Goal: Information Seeking & Learning: Learn about a topic

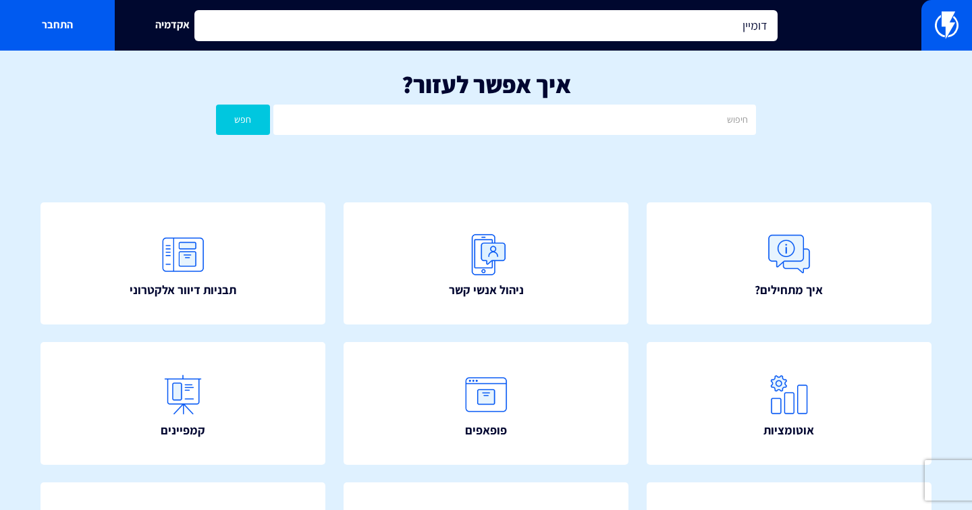
click at [354, 22] on input "דומיין" at bounding box center [485, 25] width 583 height 31
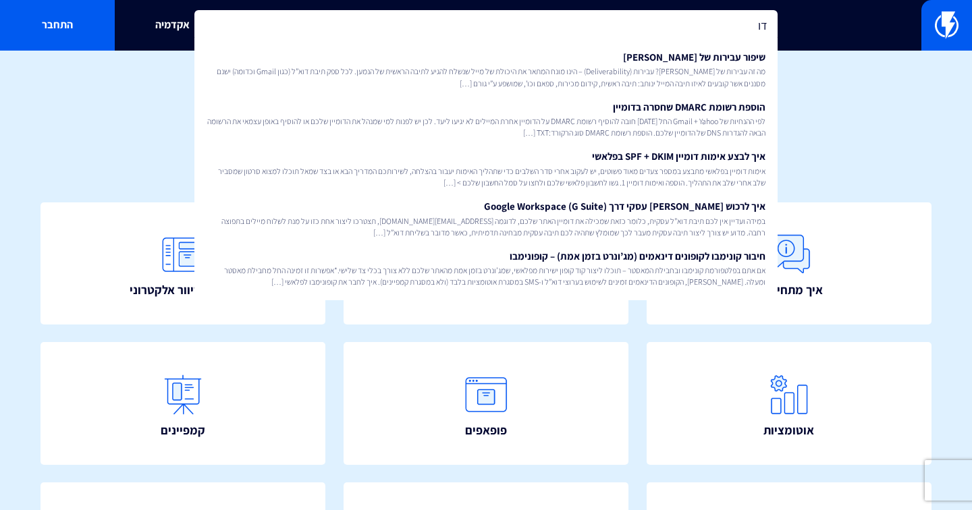
type input "ד"
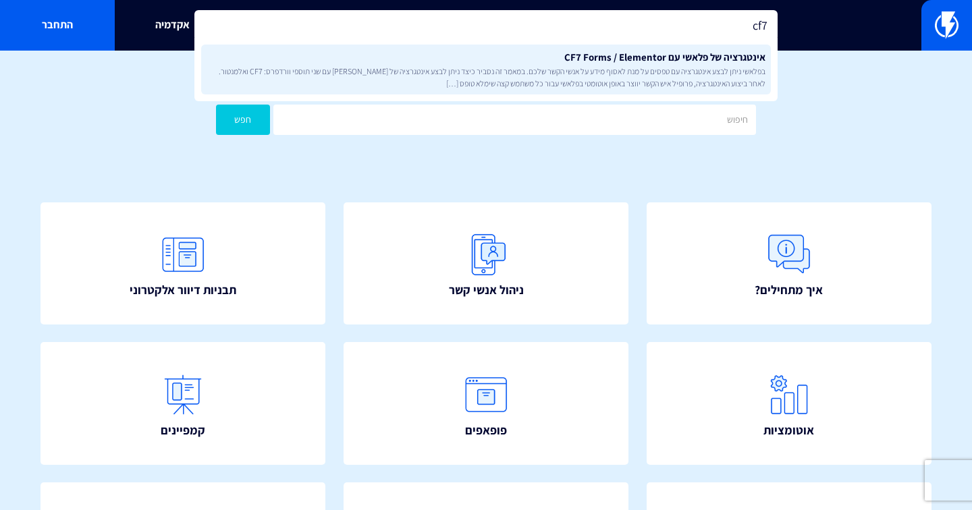
type input "cf7"
click at [410, 61] on link "אינטגרציה של פלאשי עם CF7 Forms / Elementor בפלאשי ניתן לבצע אינטגרציה עם טפסים…" at bounding box center [485, 70] width 569 height 50
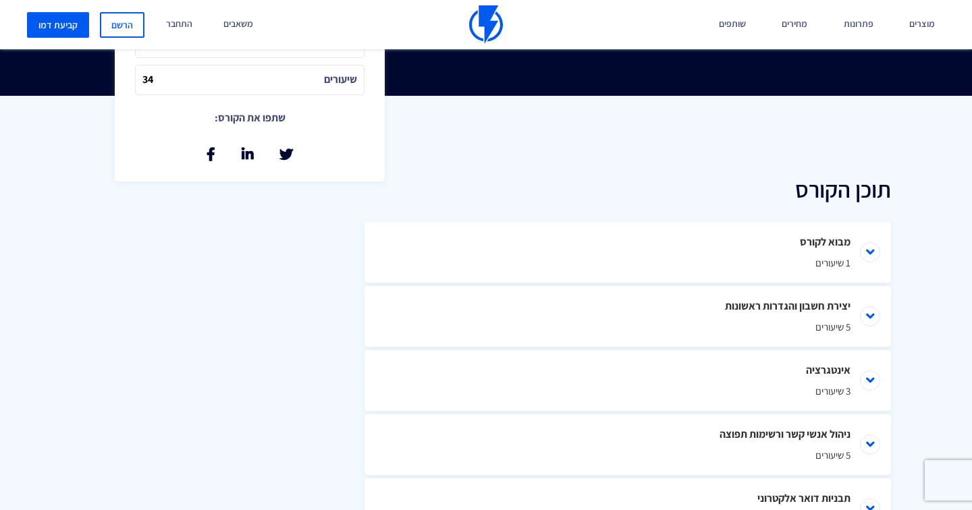
scroll to position [511, 0]
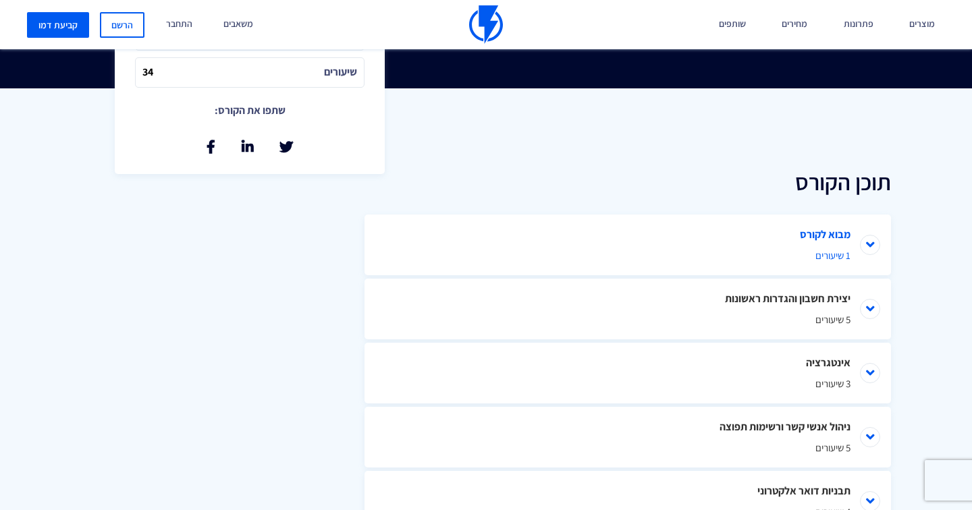
click at [708, 243] on li "מבוא לקורס 1 שיעורים" at bounding box center [627, 245] width 526 height 61
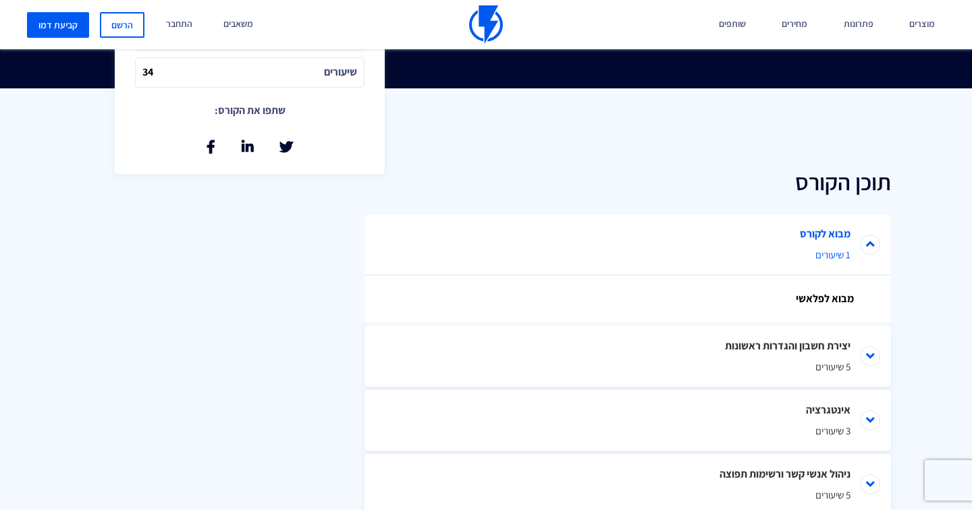
scroll to position [584, 0]
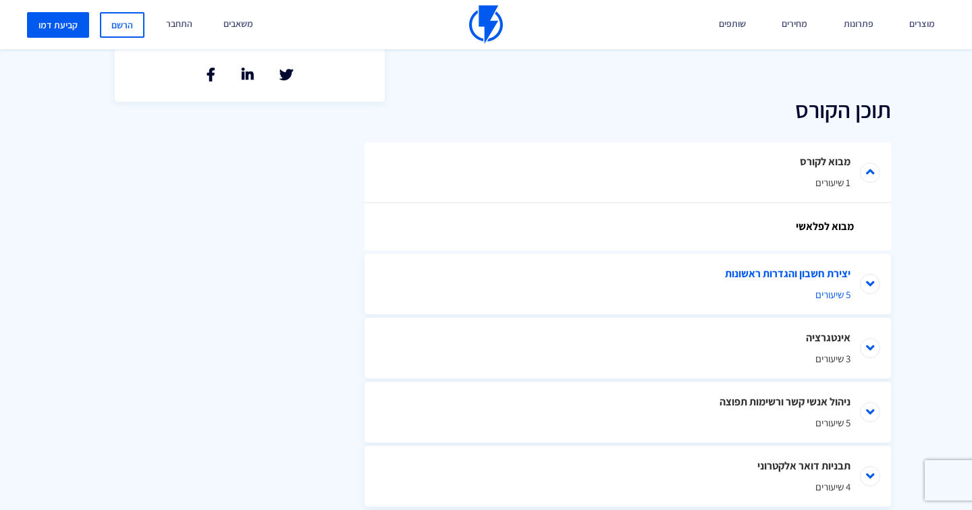
click at [687, 281] on li "יצירת חשבון והגדרות ראשונות 5 שיעורים" at bounding box center [627, 284] width 526 height 61
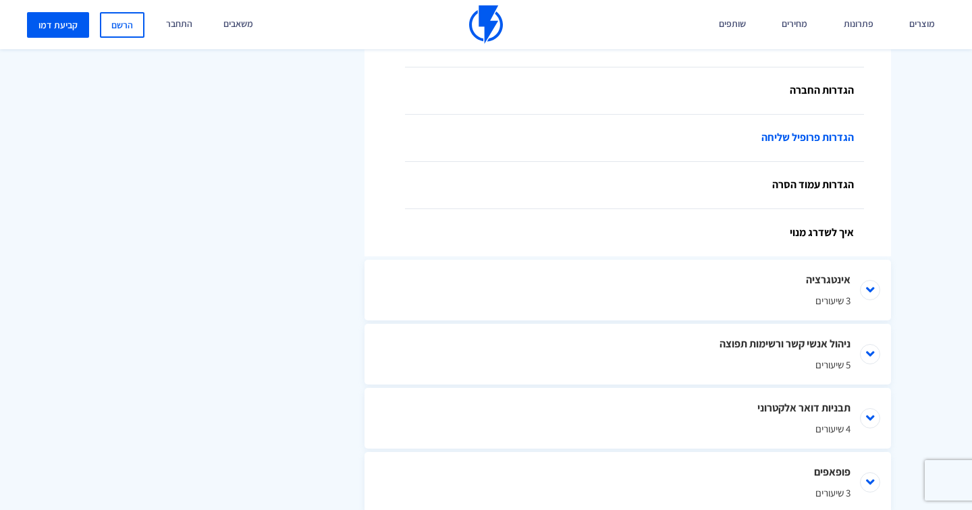
scroll to position [879, 0]
click at [710, 229] on link "איך לשדרג מנוי" at bounding box center [634, 231] width 459 height 47
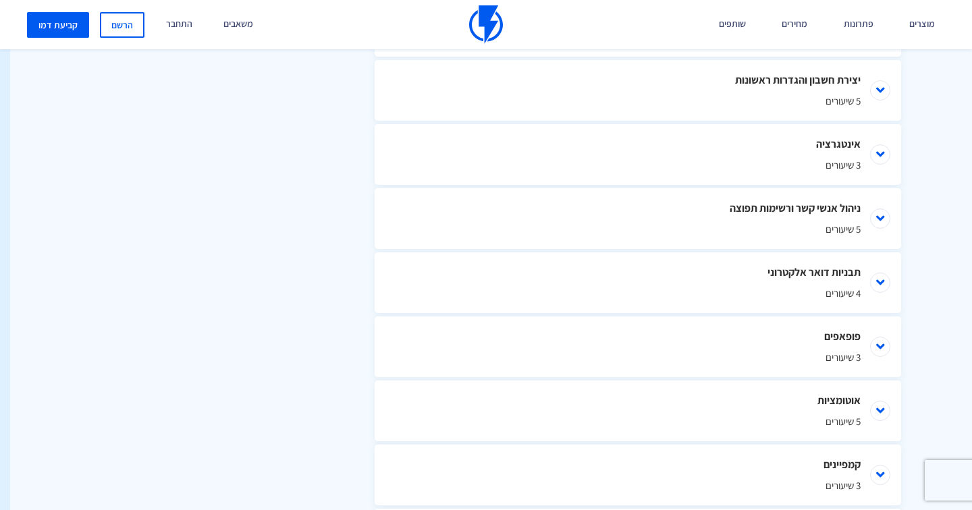
scroll to position [731, -10]
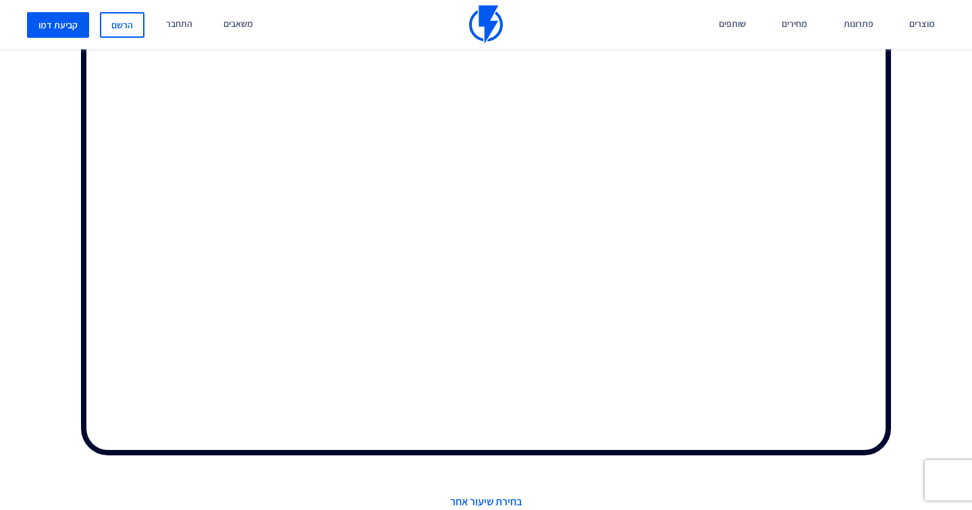
scroll to position [420, 0]
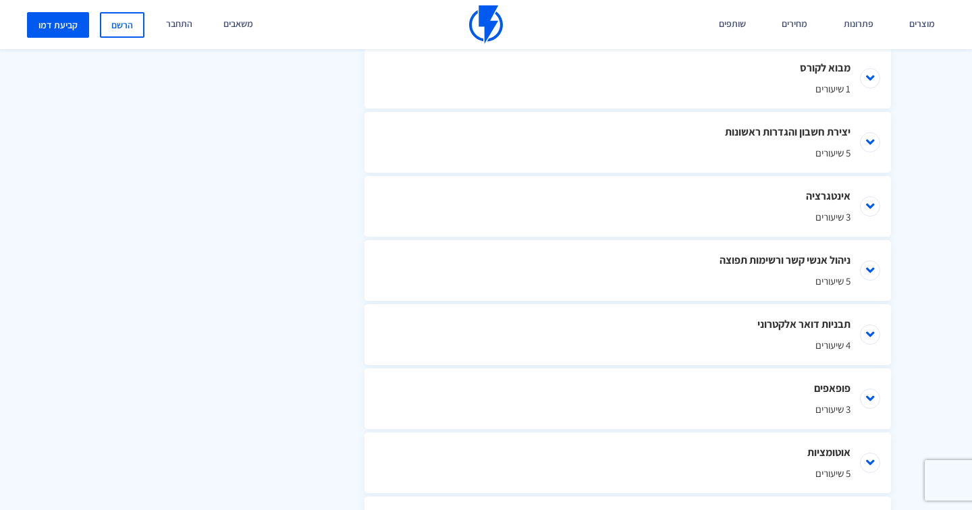
scroll to position [698, 0]
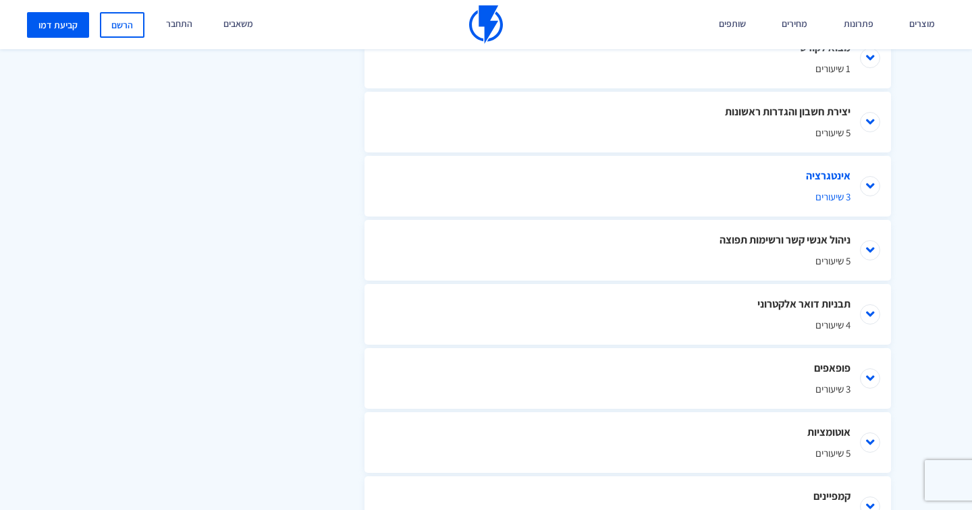
click at [787, 190] on span "3 שיעורים" at bounding box center [627, 197] width 445 height 14
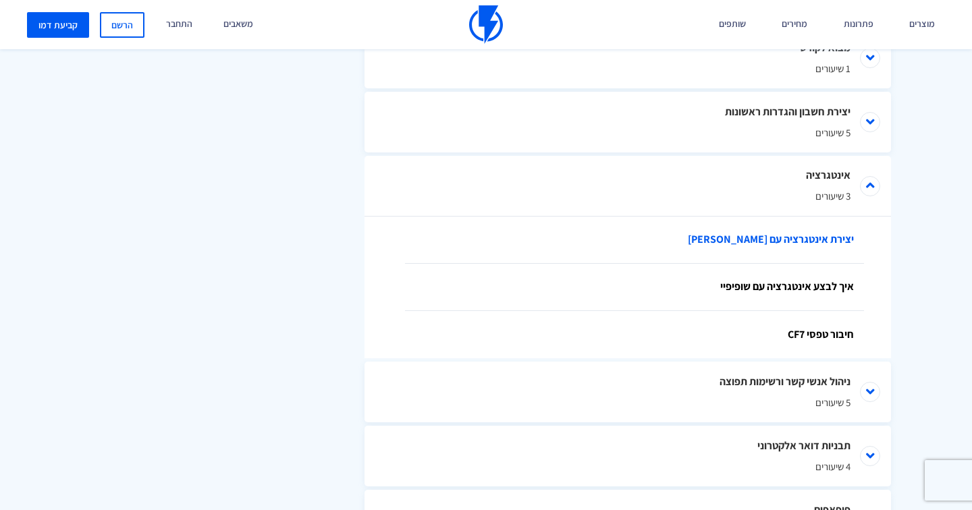
click at [762, 242] on link "יצירת אינטגרציה עם [PERSON_NAME]" at bounding box center [634, 240] width 459 height 47
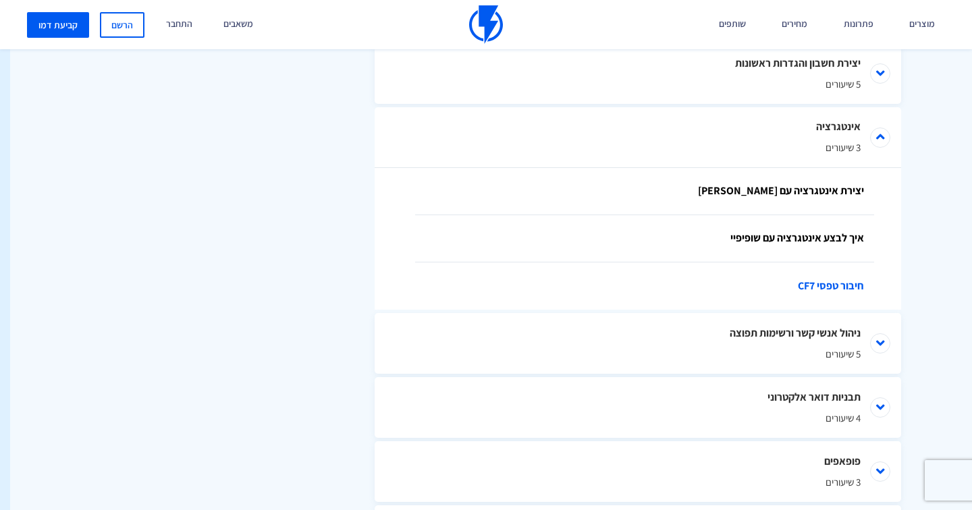
click at [800, 285] on link "חיבור טפסי CF7" at bounding box center [644, 285] width 459 height 47
click at [810, 290] on link "חיבור טפסי CF7" at bounding box center [644, 285] width 459 height 47
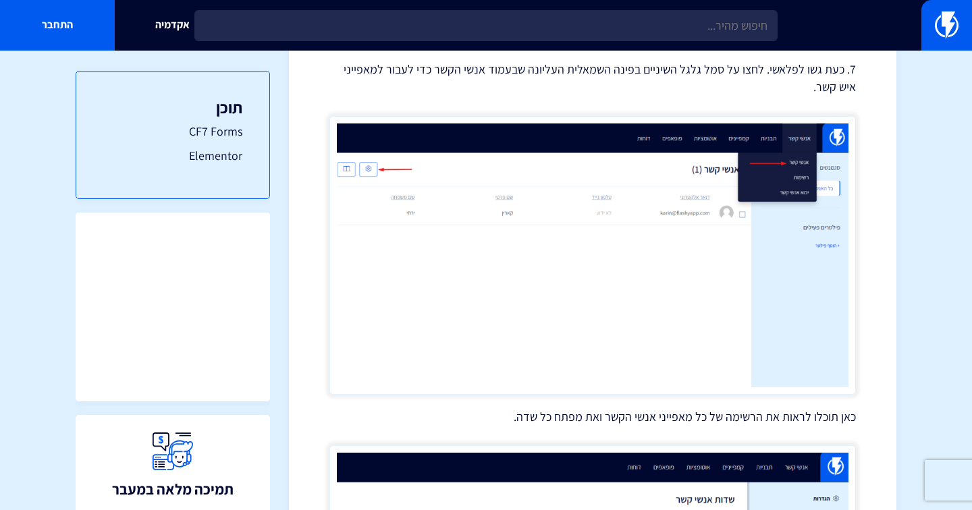
scroll to position [1618, 0]
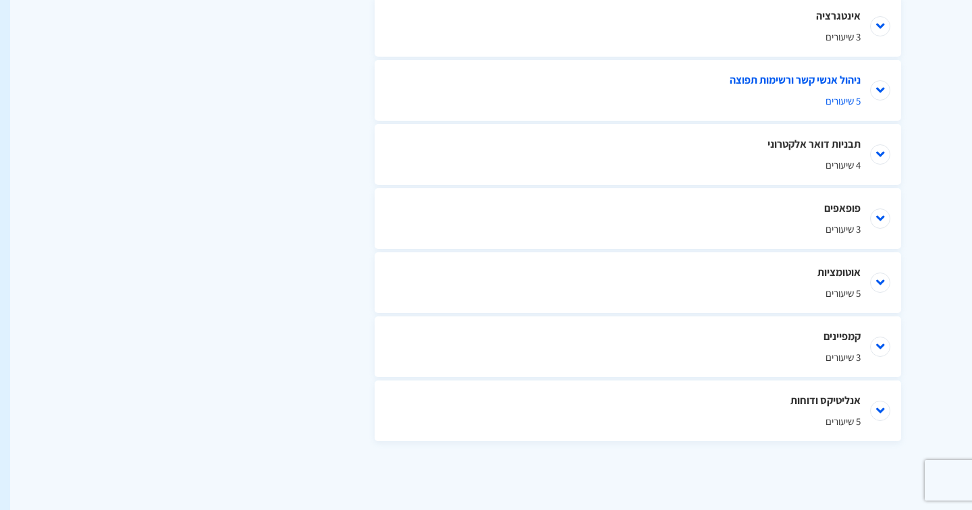
click at [753, 91] on li "ניהול אנשי קשר ורשימות תפוצה 5 שיעורים" at bounding box center [637, 90] width 526 height 61
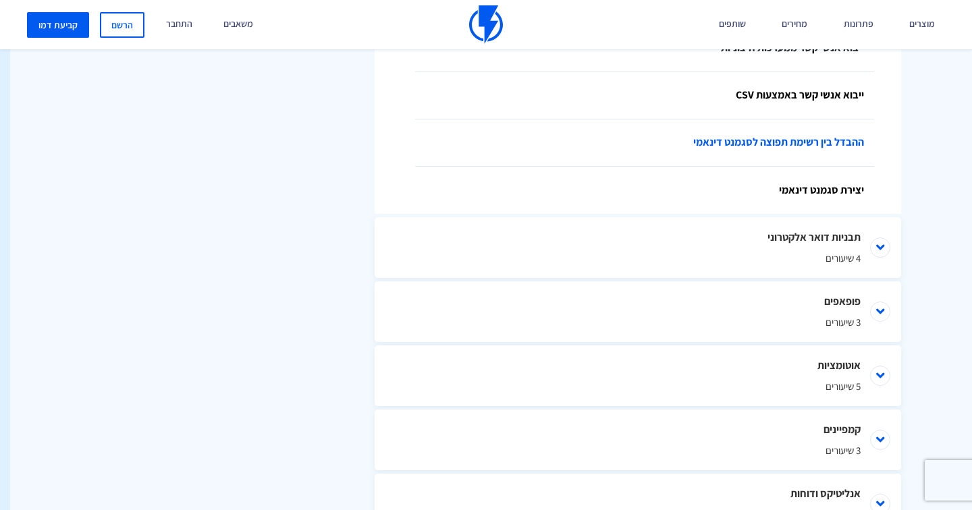
scroll to position [947, -10]
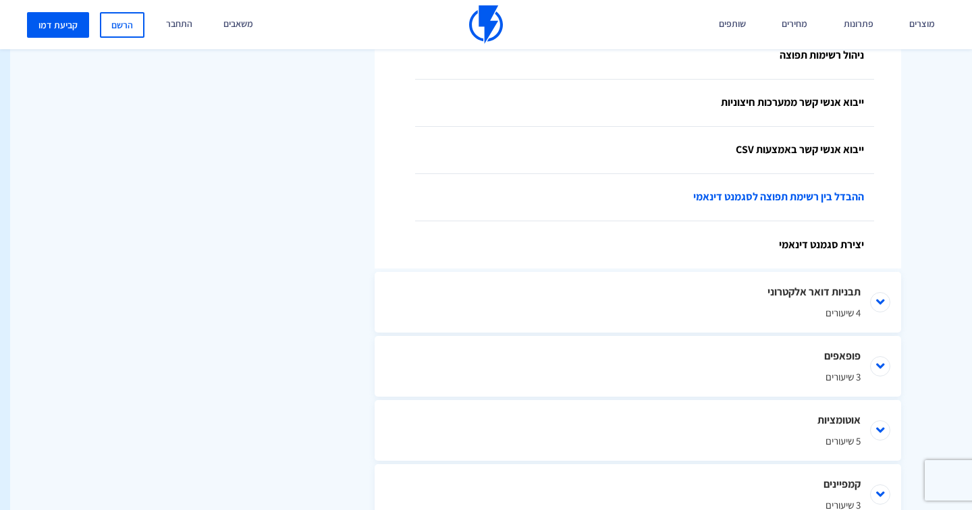
click at [733, 198] on link "ההבדל בין רשימת תפוצה לסגמנט דינאמי" at bounding box center [644, 197] width 459 height 47
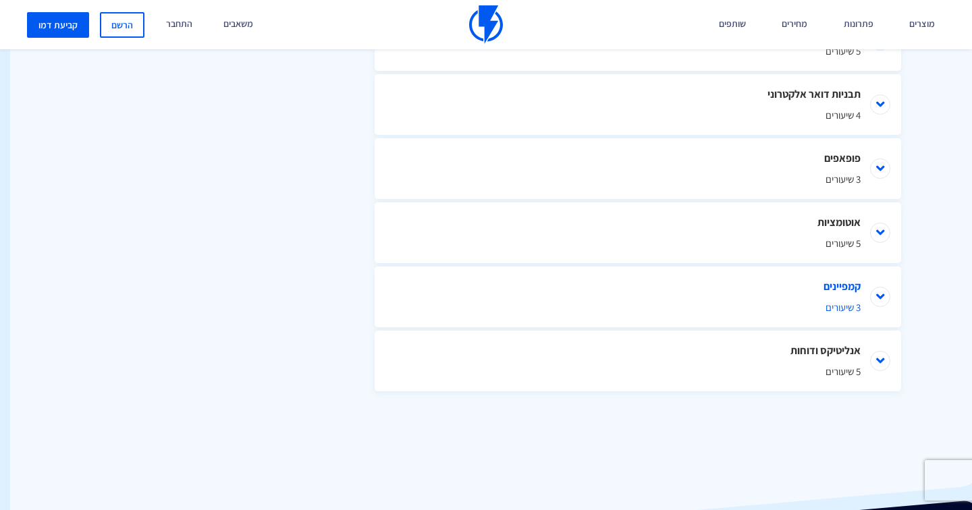
scroll to position [891, -10]
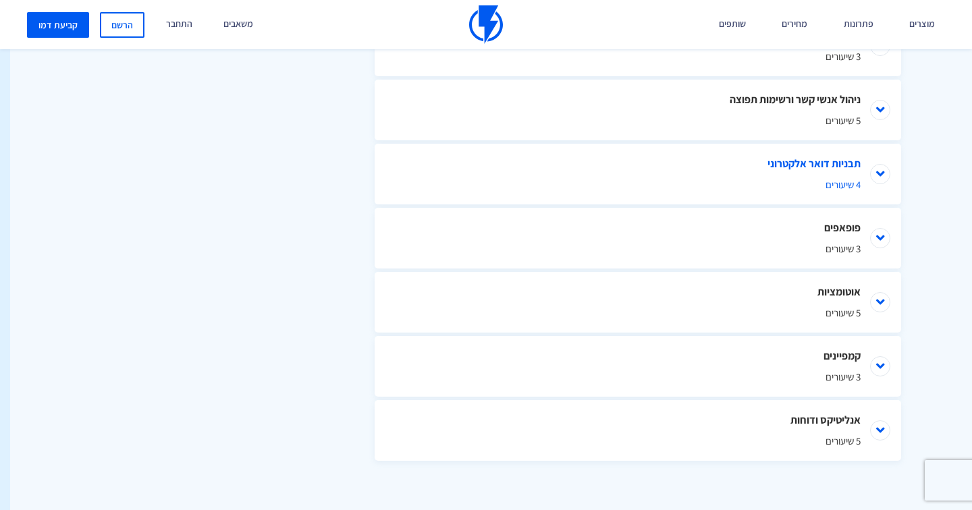
click at [770, 164] on li "תבניות דואר אלקטרוני 4 שיעורים" at bounding box center [637, 174] width 526 height 61
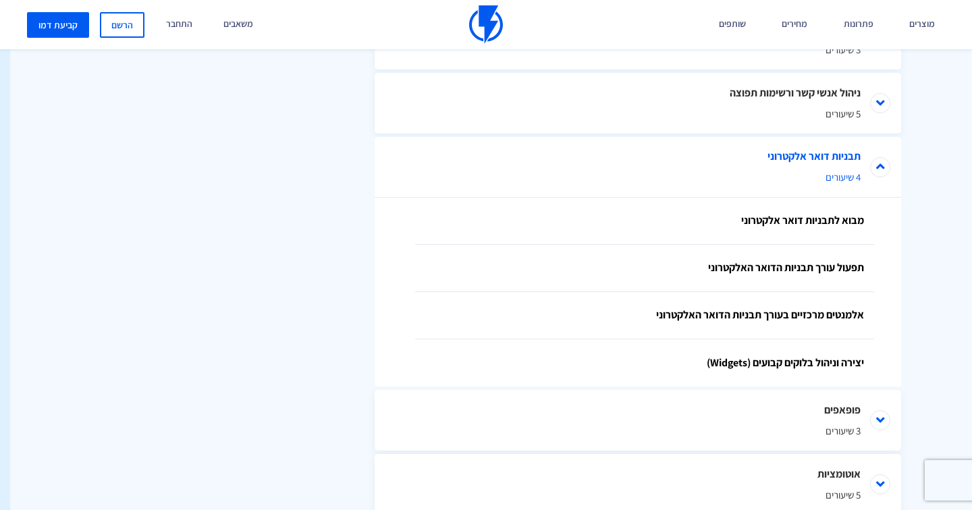
scroll to position [846, -10]
click at [746, 367] on link "יצירה וניהול בלוקים קבועים (Widgets)" at bounding box center [644, 362] width 459 height 47
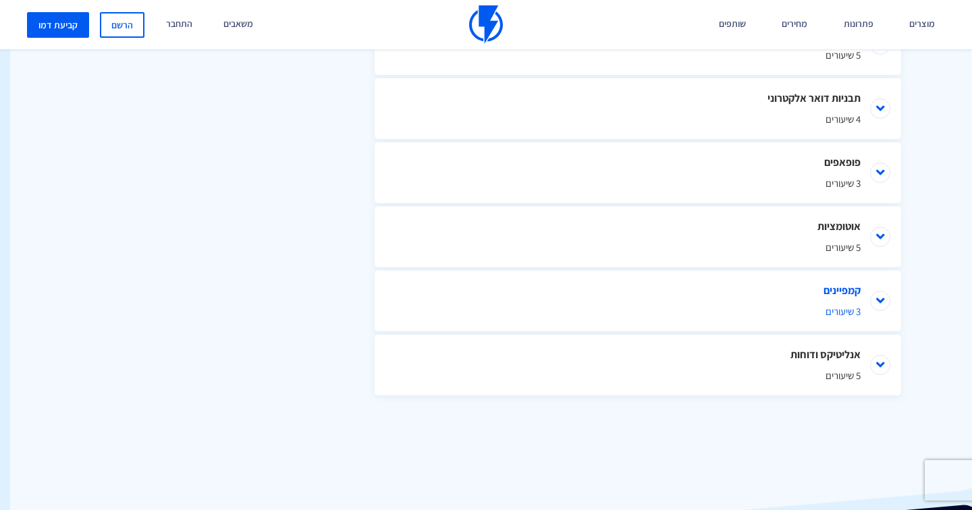
click at [820, 308] on span "3 שיעורים" at bounding box center [637, 311] width 445 height 14
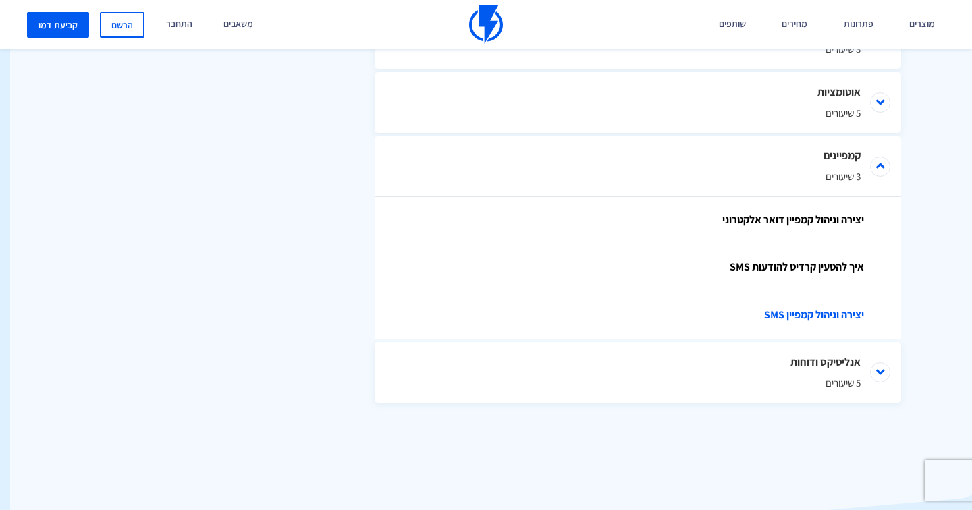
scroll to position [1046, -10]
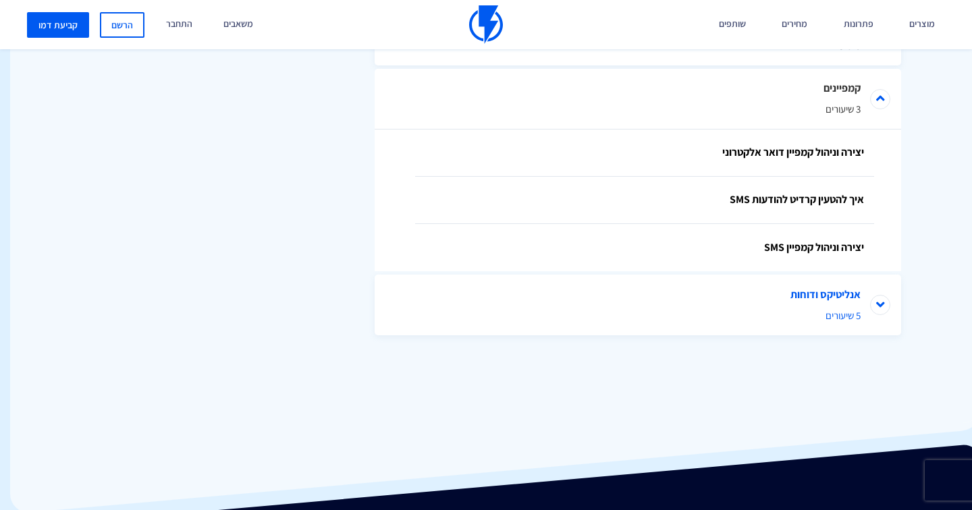
click at [765, 291] on li "אנליטיקס ודוחות 5 שיעורים" at bounding box center [637, 305] width 526 height 61
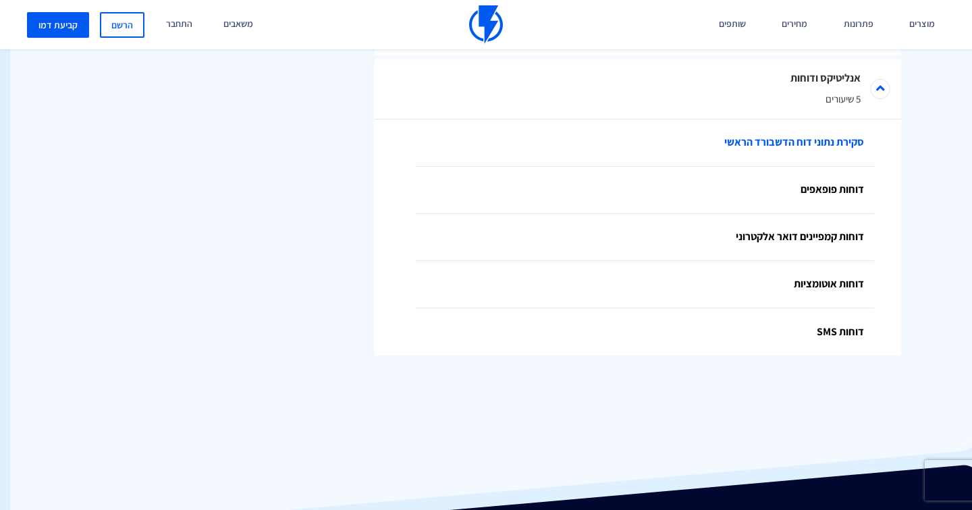
scroll to position [1325, -10]
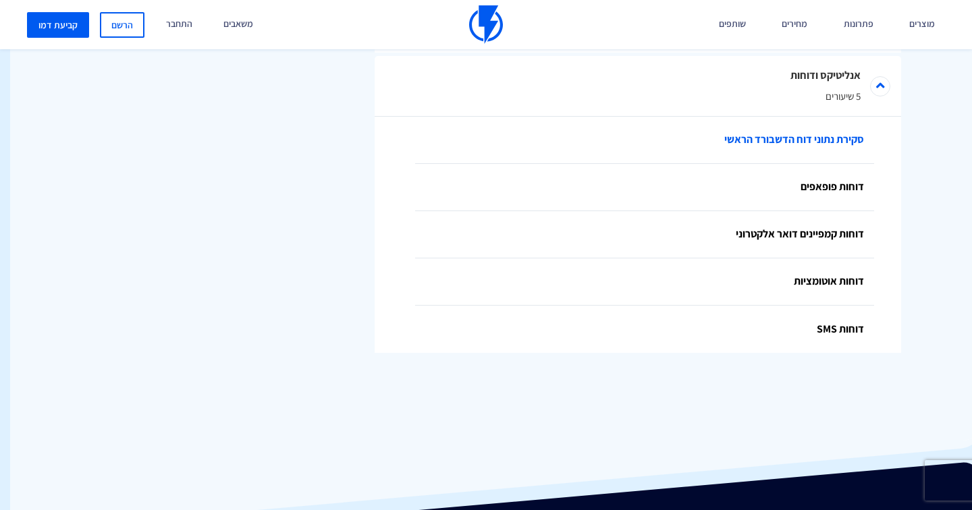
click at [743, 146] on link "סקירת נתוני דוח הדשבורד הראשי" at bounding box center [644, 140] width 459 height 47
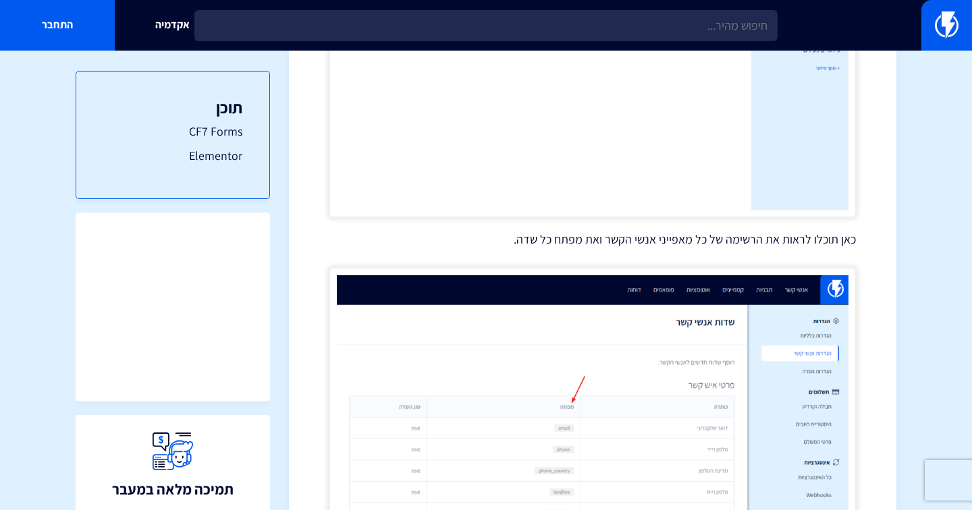
scroll to position [1618, 0]
